Goal: Task Accomplishment & Management: Use online tool/utility

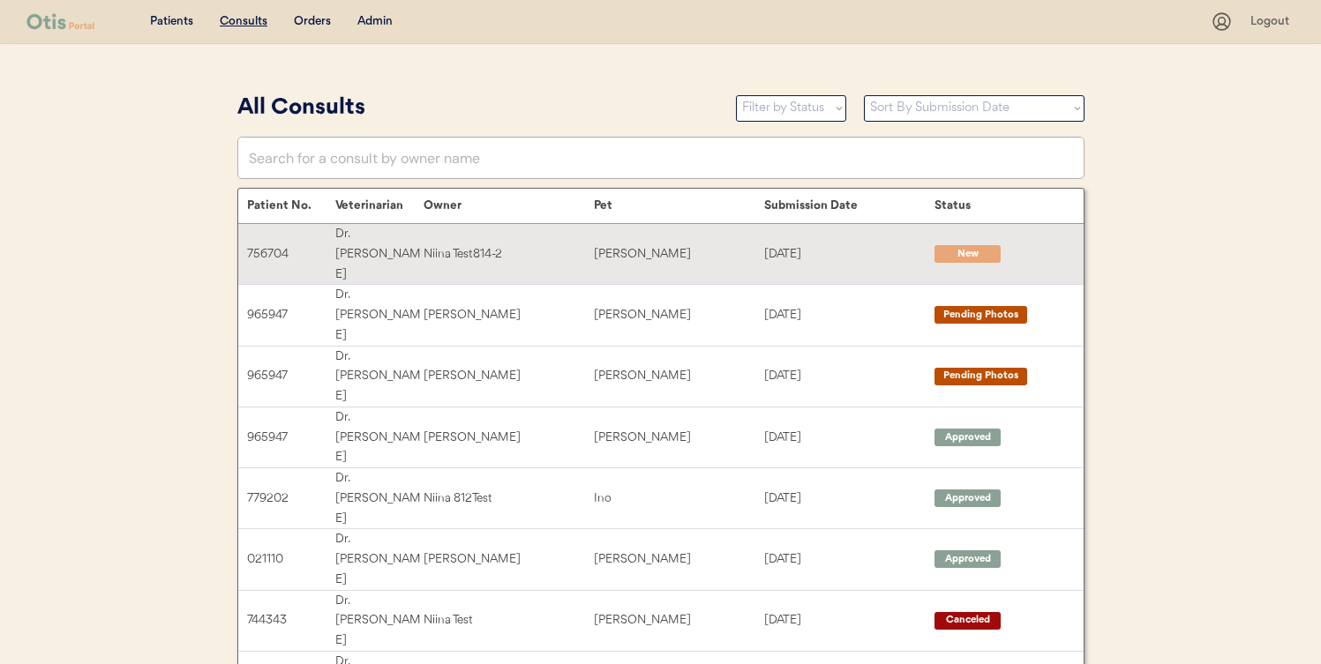
click at [589, 244] on div "Niina Test814-2" at bounding box center [509, 254] width 170 height 20
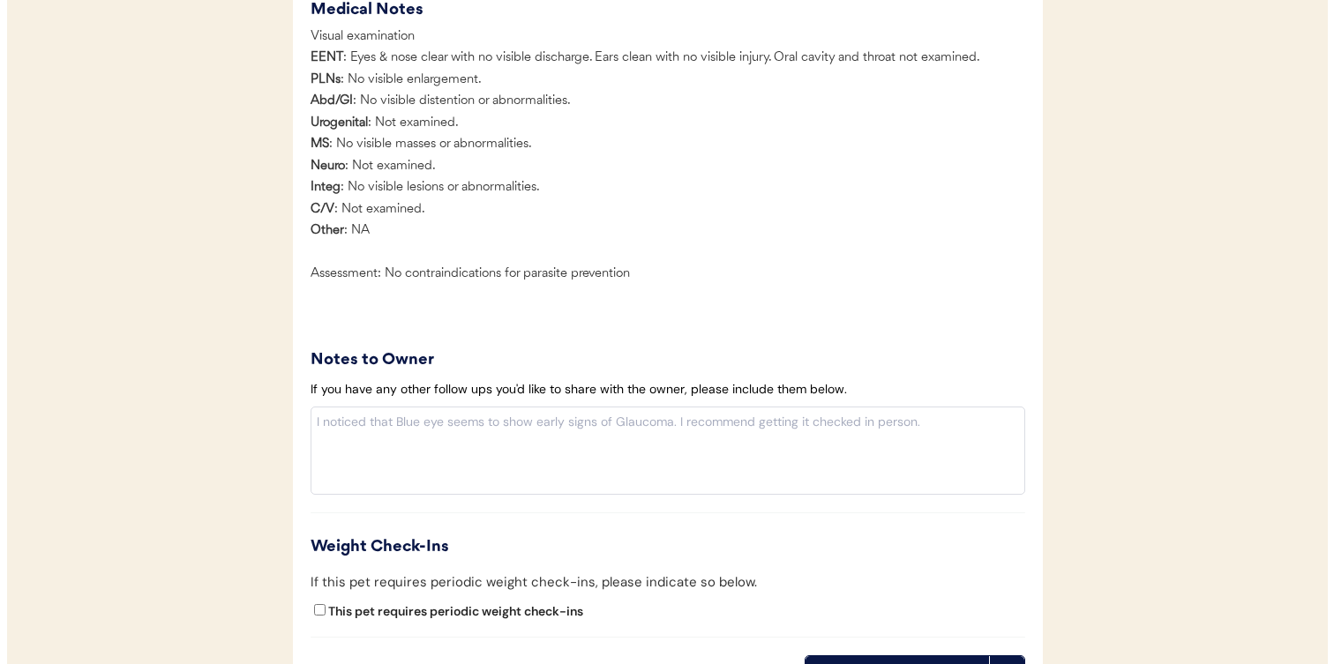
scroll to position [1700, 0]
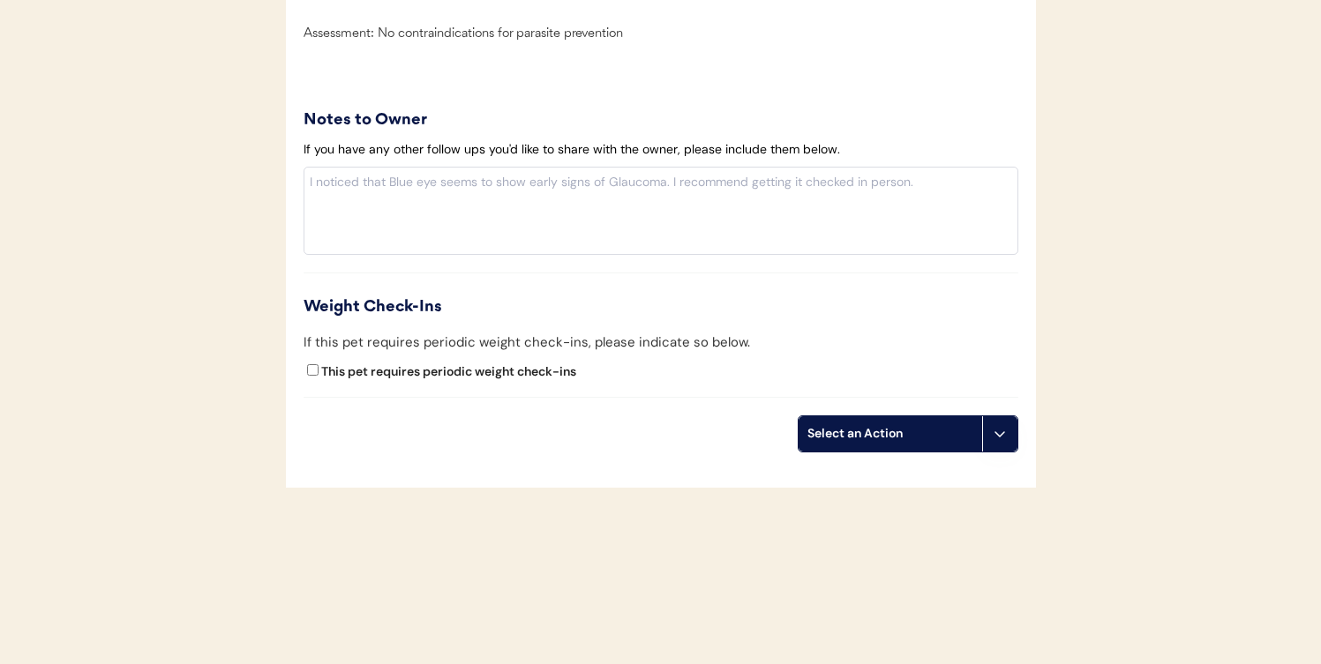
click at [961, 429] on div "Select an Action" at bounding box center [890, 434] width 166 height 18
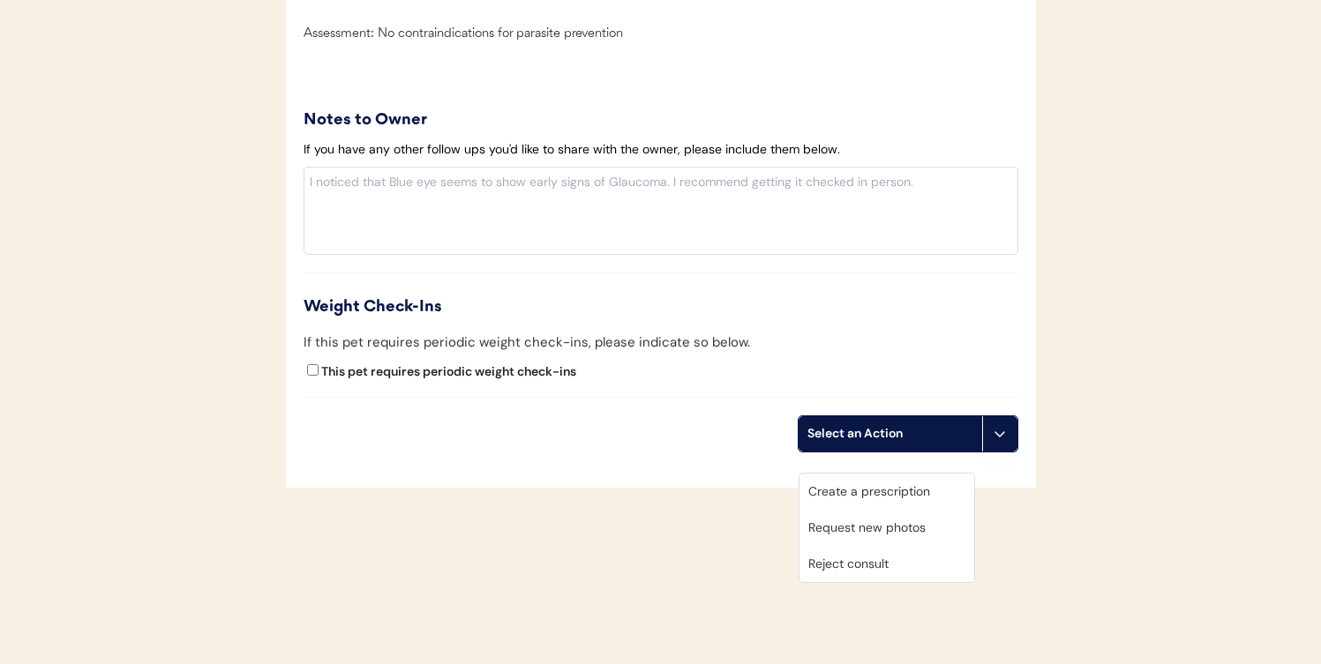
click at [907, 482] on div "Create a prescription" at bounding box center [886, 492] width 175 height 36
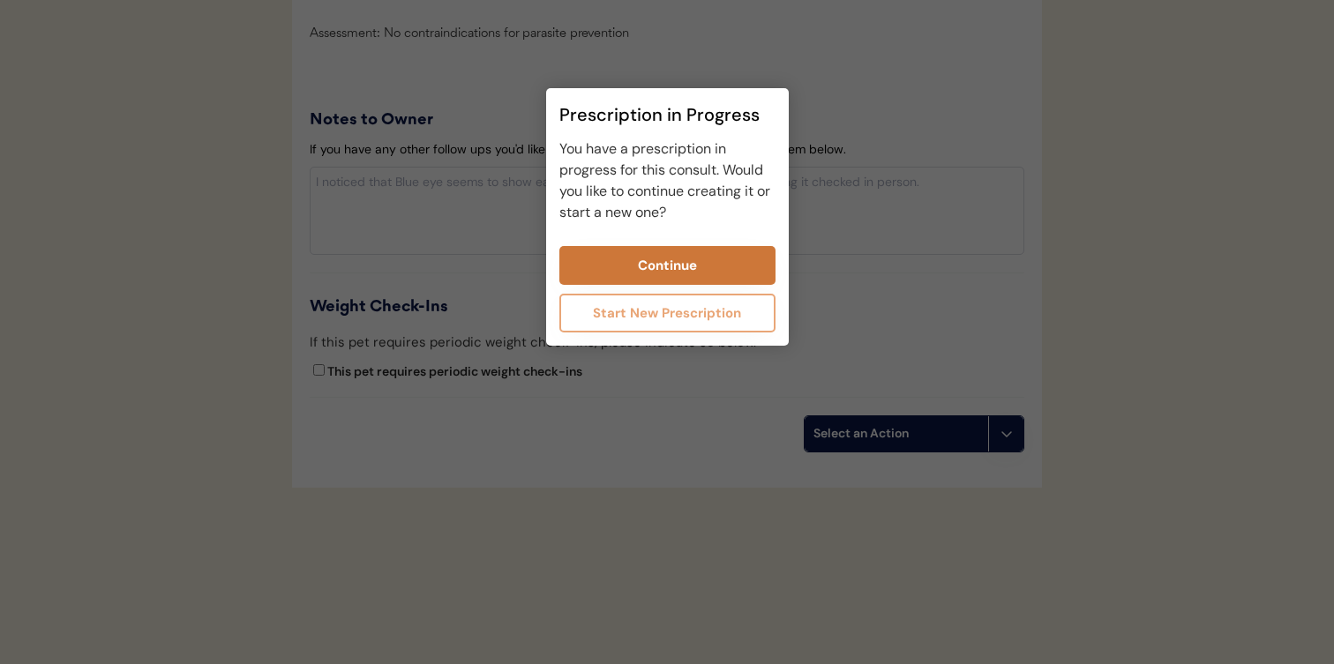
click at [615, 254] on button "Continue" at bounding box center [667, 265] width 216 height 39
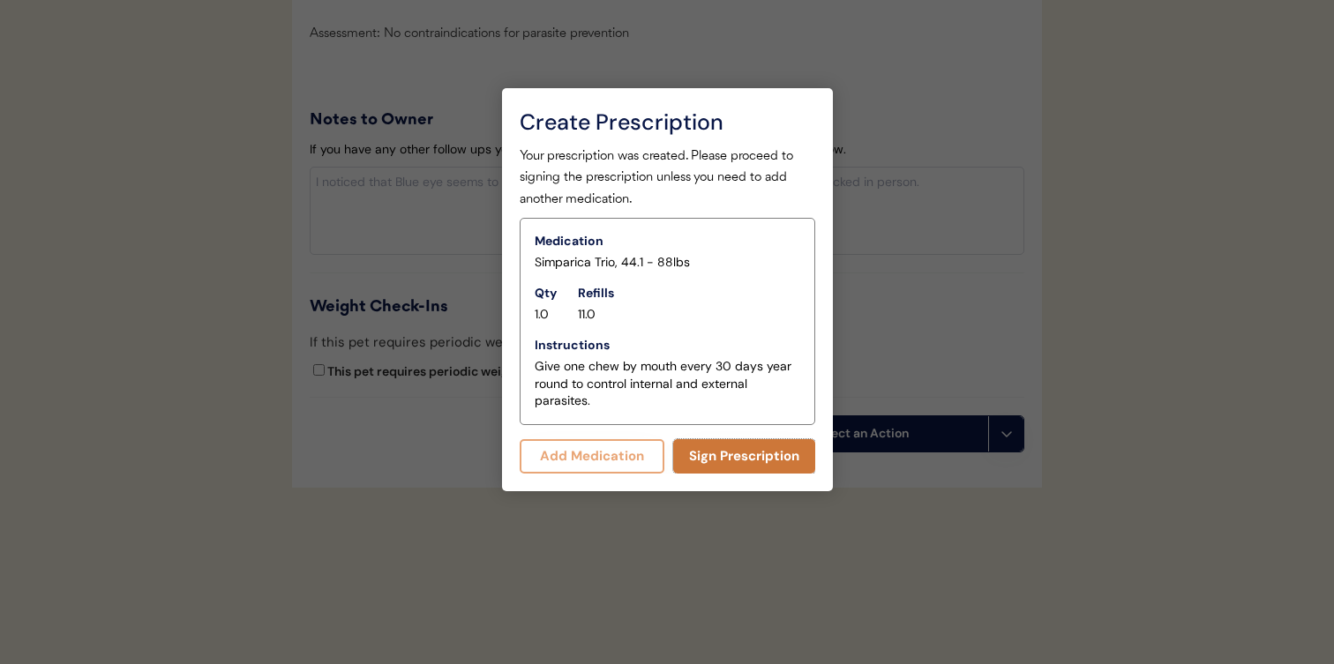
click at [739, 458] on button "Sign Prescription" at bounding box center [744, 456] width 142 height 34
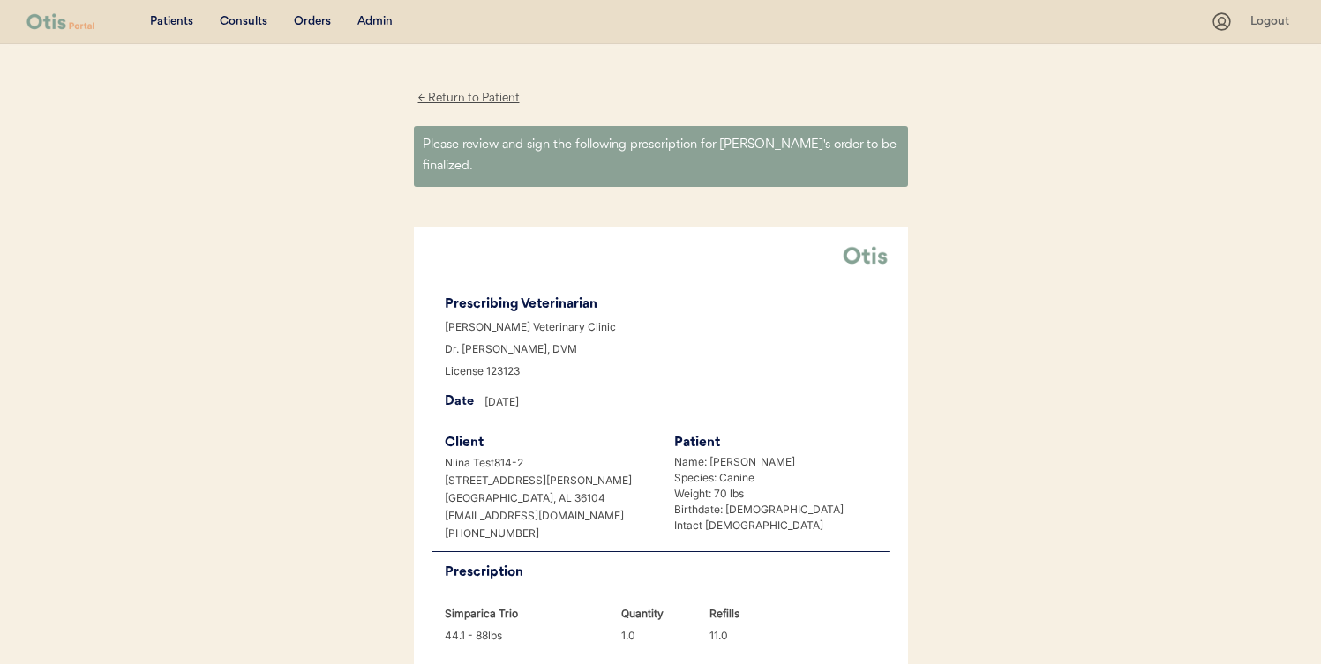
scroll to position [416, 0]
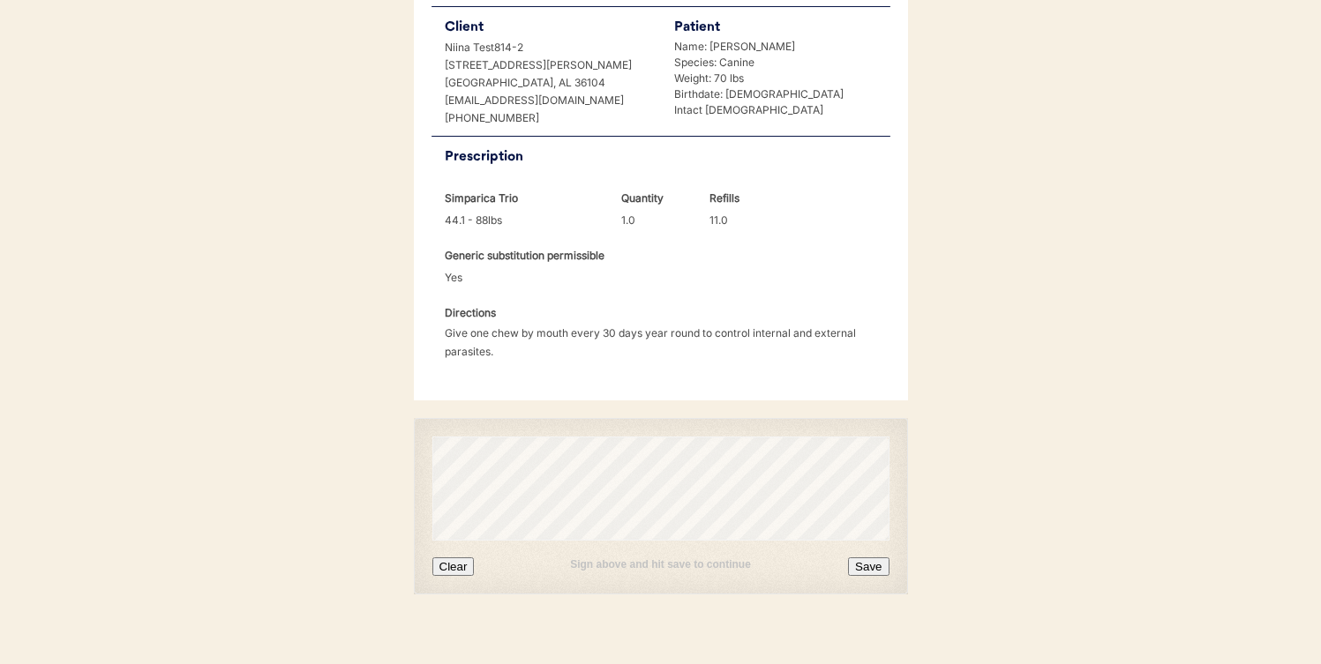
click at [866, 558] on button "Save" at bounding box center [868, 567] width 41 height 19
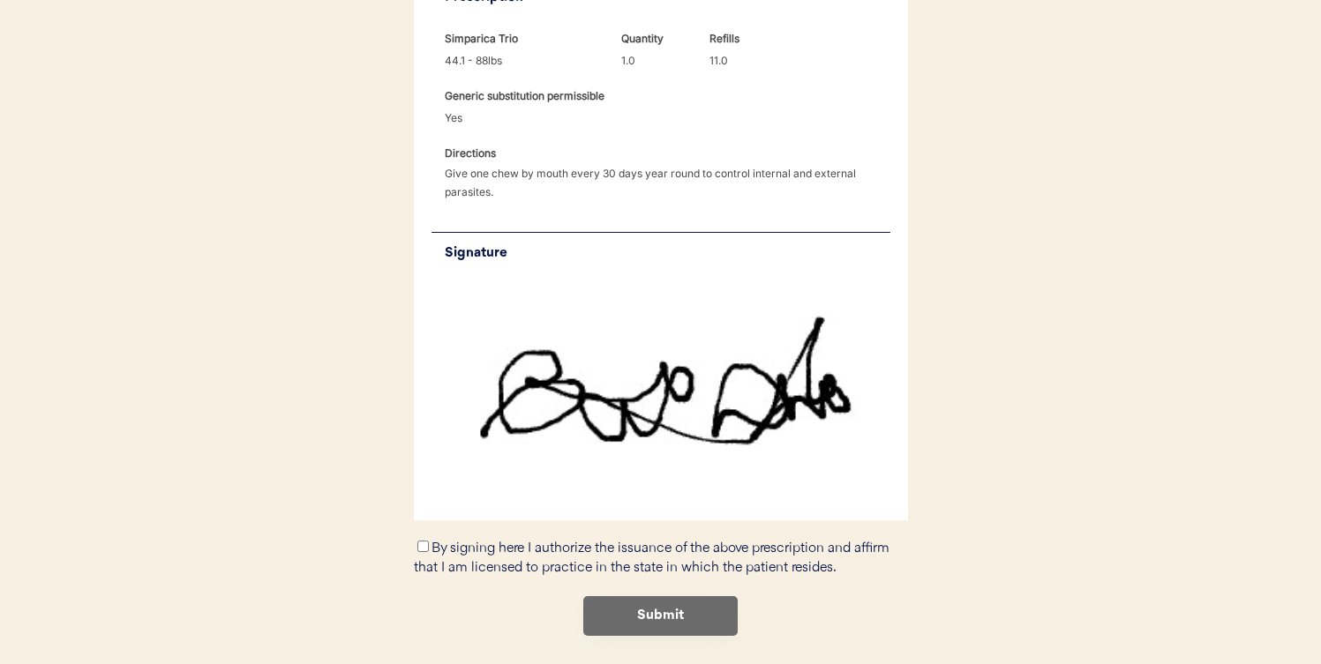
scroll to position [617, 0]
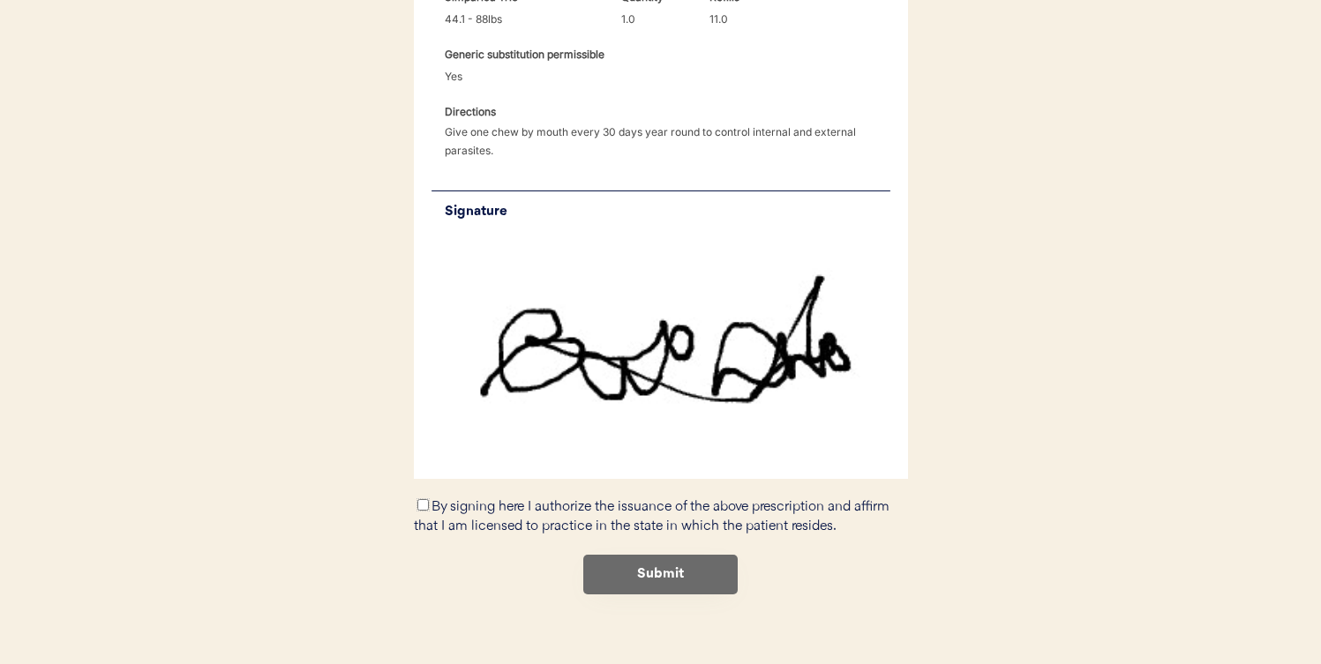
click at [422, 499] on input "By signing here I authorize the issuance of the above prescription and affirm t…" at bounding box center [422, 504] width 11 height 11
checkbox input "true"
click at [614, 555] on button "Submit" at bounding box center [660, 575] width 154 height 40
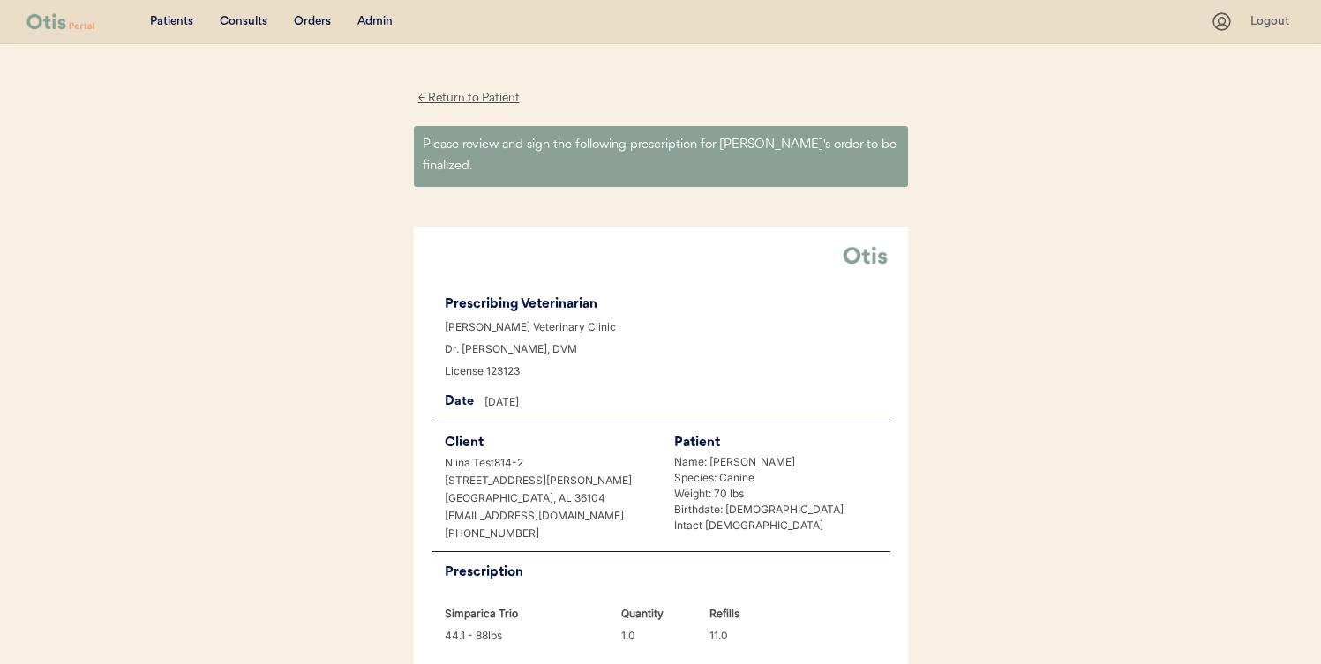
scroll to position [0, 0]
